Goal: Obtain resource: Download file/media

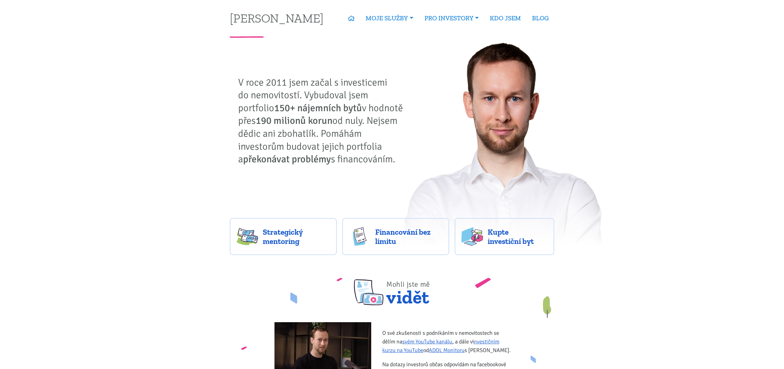
drag, startPoint x: 353, startPoint y: 100, endPoint x: 362, endPoint y: 161, distance: 61.0
click at [362, 161] on p "V roce 2011 jsem začal s investicemi do nemovitostí. Vybudoval jsem portfolio 1…" at bounding box center [322, 121] width 169 height 90
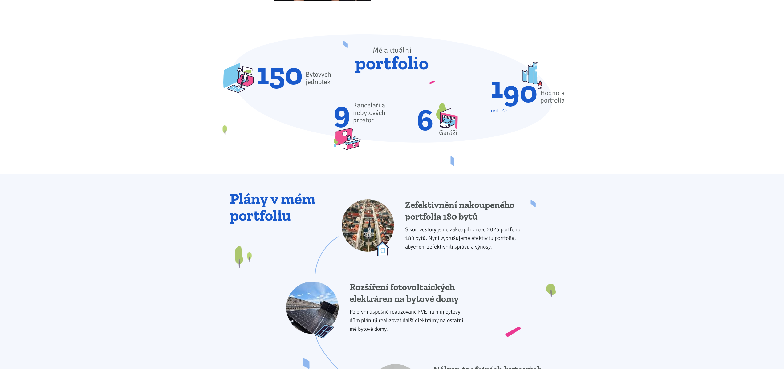
scroll to position [393, 0]
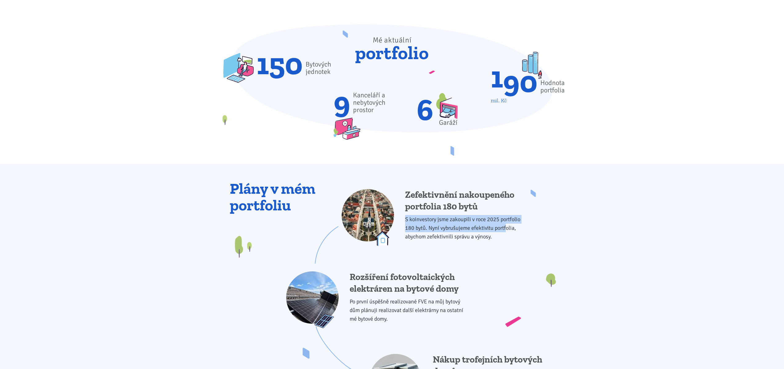
drag, startPoint x: 424, startPoint y: 218, endPoint x: 506, endPoint y: 225, distance: 83.2
click at [506, 225] on div "Zefektivnění nakoupeného portfolia 180 bytů S koinvestory jsme zakoupili v roce…" at bounding box center [434, 217] width 185 height 57
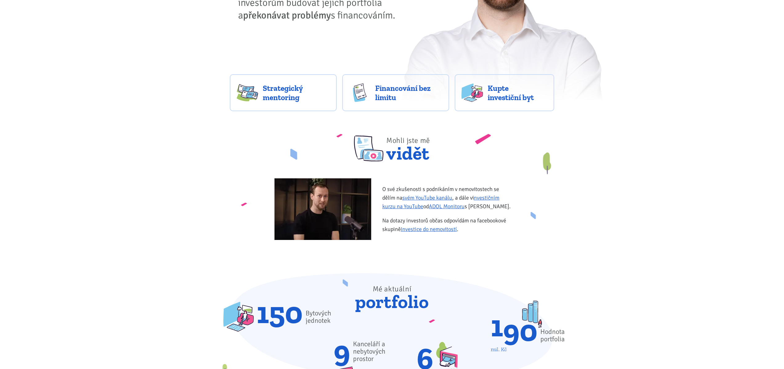
scroll to position [0, 0]
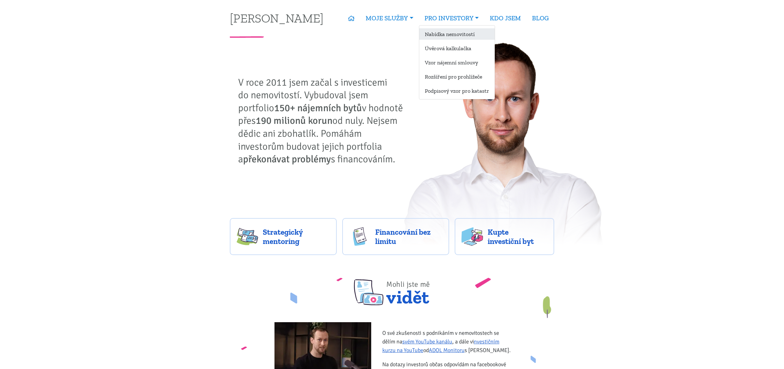
click at [444, 30] on link "Nabídka nemovitostí" at bounding box center [456, 33] width 75 height 11
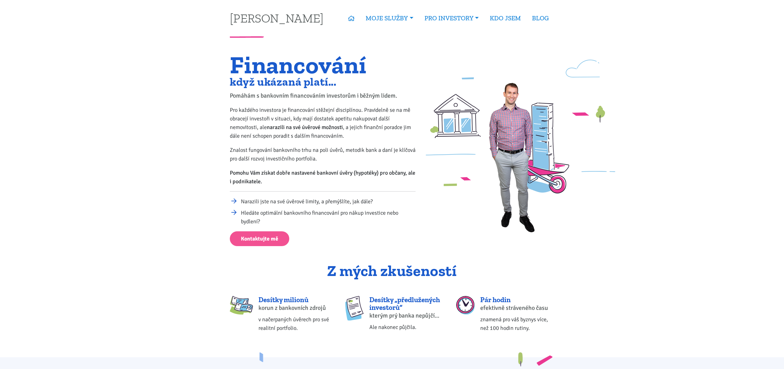
click at [501, 308] on div "efektivně stráveného času" at bounding box center [517, 308] width 74 height 9
drag, startPoint x: 493, startPoint y: 322, endPoint x: 561, endPoint y: 320, distance: 67.8
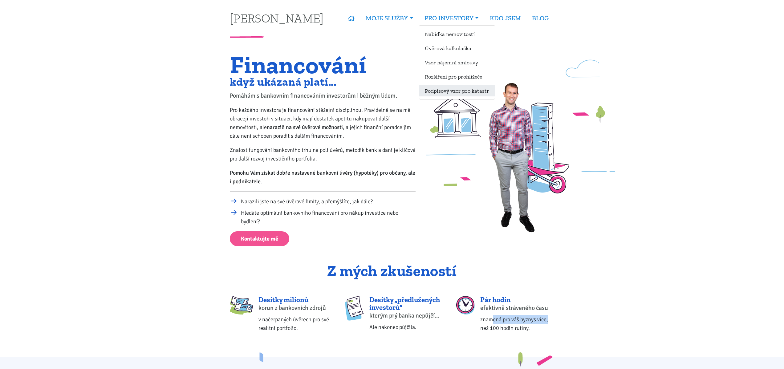
click at [455, 92] on link "Podpisový vzor pro katastr" at bounding box center [456, 90] width 75 height 11
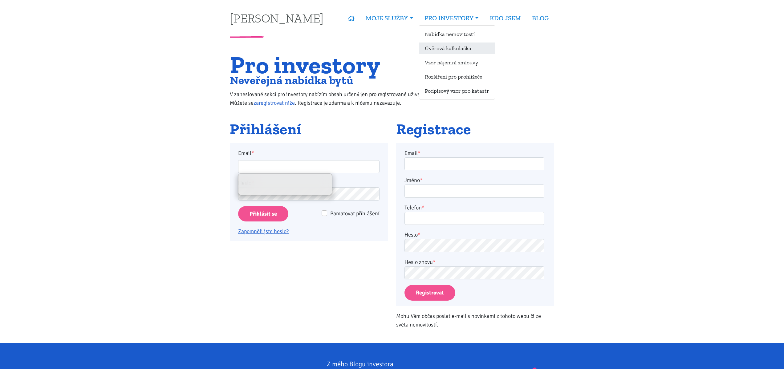
click at [449, 50] on link "Úvěrová kalkulačka" at bounding box center [456, 48] width 75 height 11
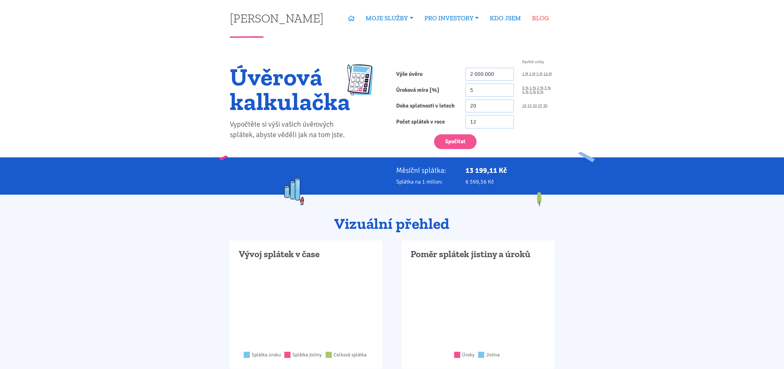
click at [541, 17] on link "BLOG" at bounding box center [540, 18] width 28 height 14
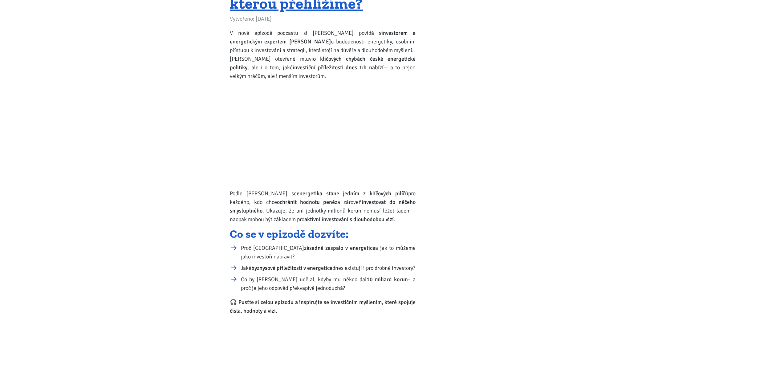
scroll to position [2261, 0]
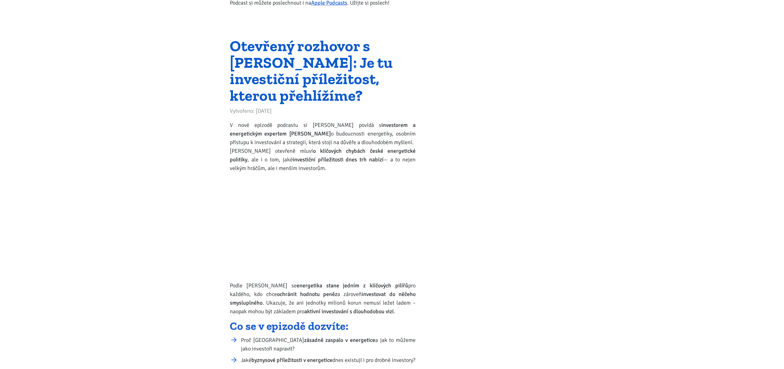
click at [315, 93] on link "Otevřený rozhovor s [PERSON_NAME]: Je tu investiční příležitost, kterou přehlíž…" at bounding box center [311, 71] width 163 height 68
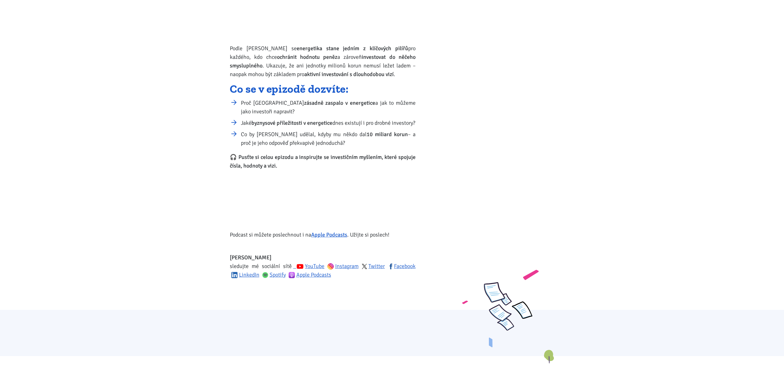
scroll to position [193, 0]
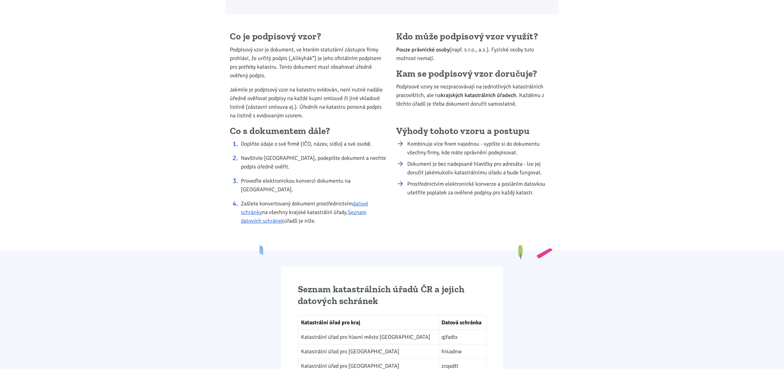
scroll to position [373, 0]
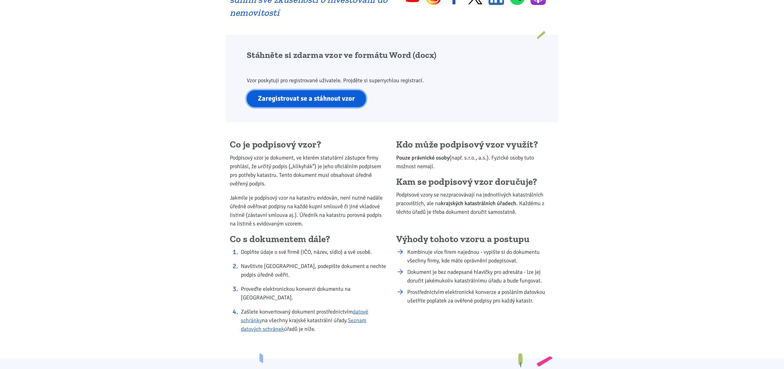
click at [327, 97] on link "Zaregistrovat se a stáhnout vzor" at bounding box center [306, 98] width 119 height 17
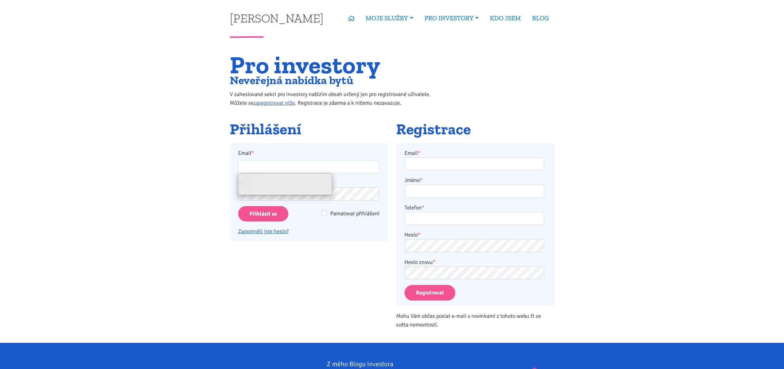
click at [460, 73] on div "Pro investory Neveřejná nabídka bytů V zaheslované sekci pro investory nabízím …" at bounding box center [392, 88] width 333 height 67
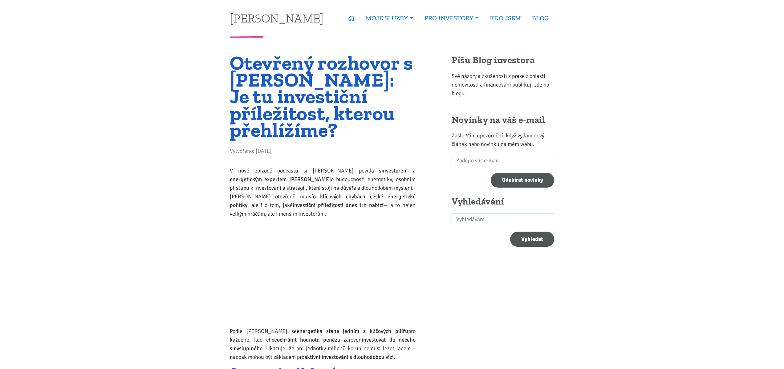
scroll to position [193, 0]
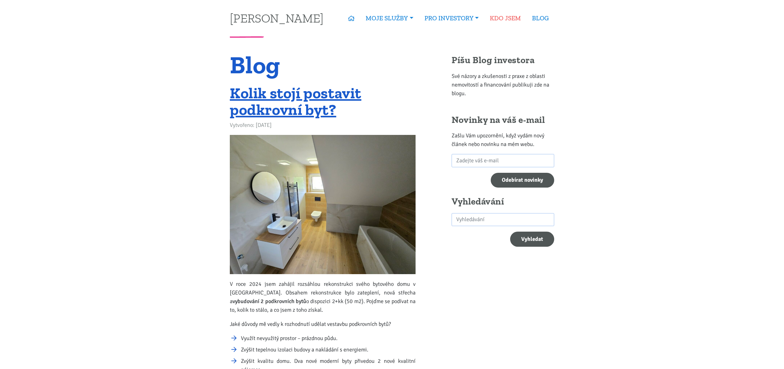
click at [507, 19] on link "KDO JSEM" at bounding box center [505, 18] width 42 height 14
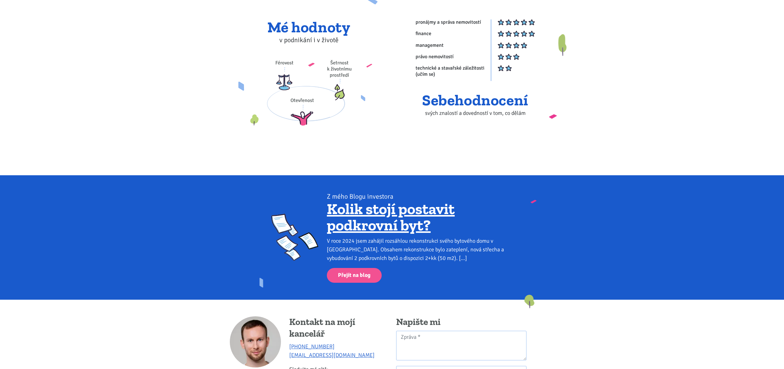
scroll to position [468, 0]
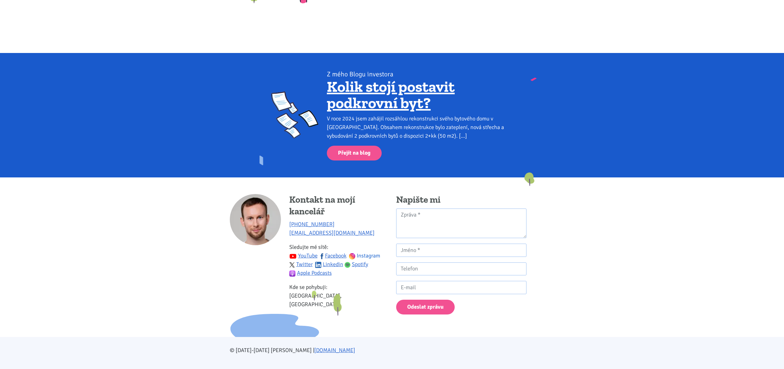
click at [353, 253] on img at bounding box center [352, 256] width 6 height 6
